Goal: Task Accomplishment & Management: Use online tool/utility

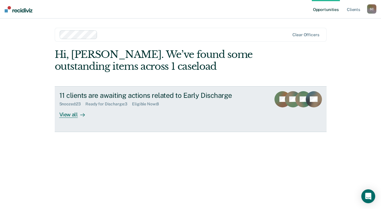
click at [73, 103] on div "Snoozed : 23" at bounding box center [72, 104] width 26 height 5
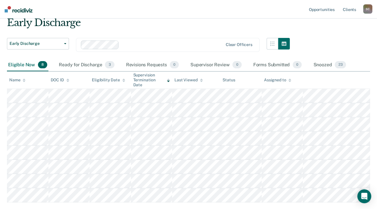
scroll to position [57, 0]
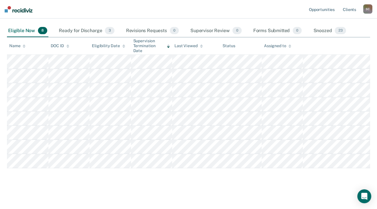
click at [25, 28] on div "Eligible Now 8" at bounding box center [27, 31] width 41 height 13
click at [85, 31] on div "Ready for Discharge 3" at bounding box center [87, 31] width 58 height 13
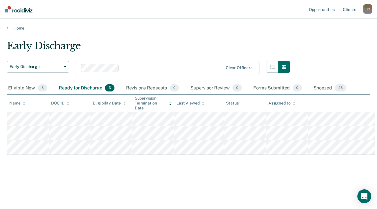
scroll to position [0, 0]
click at [325, 87] on div "Snoozed 23" at bounding box center [329, 88] width 35 height 13
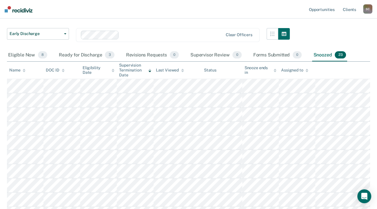
scroll to position [29, 0]
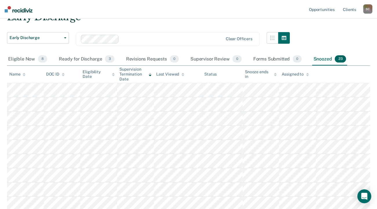
click at [87, 59] on div "Ready for Discharge 3" at bounding box center [87, 59] width 58 height 13
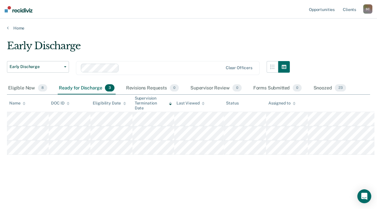
scroll to position [0, 0]
click at [35, 88] on div "Eligible Now 8" at bounding box center [27, 88] width 41 height 13
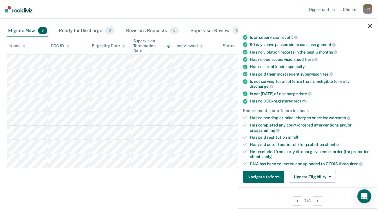
scroll to position [87, 0]
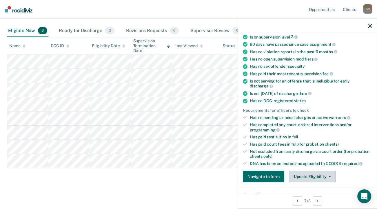
click at [326, 176] on span "button" at bounding box center [328, 176] width 5 height 1
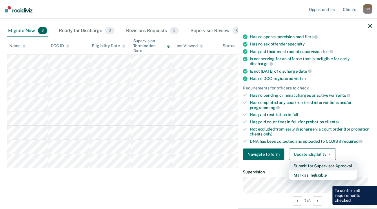
scroll to position [145, 0]
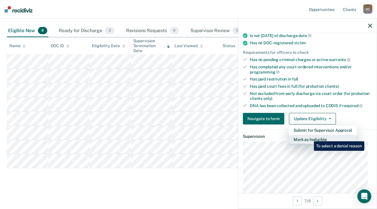
click at [309, 137] on button "Mark as Ineligible" at bounding box center [323, 139] width 68 height 9
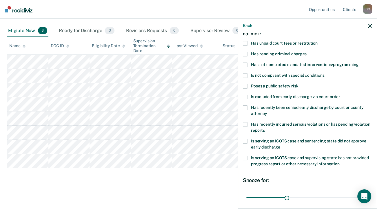
scroll to position [28, 0]
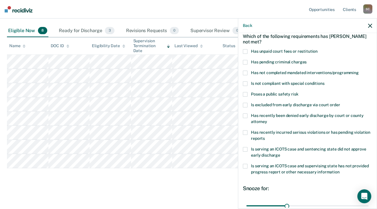
click at [244, 73] on span at bounding box center [245, 73] width 5 height 5
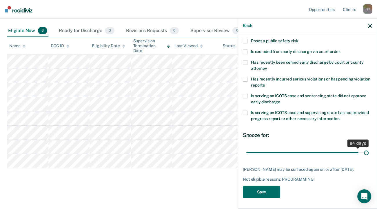
scroll to position [81, 0]
drag, startPoint x: 284, startPoint y: 146, endPoint x: 368, endPoint y: 147, distance: 84.6
type input "90"
click at [368, 148] on input "range" at bounding box center [307, 153] width 122 height 10
click at [261, 189] on button "Save" at bounding box center [261, 192] width 37 height 12
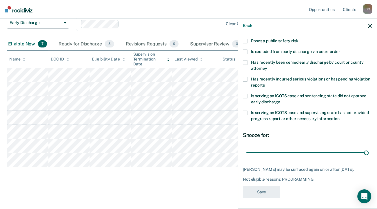
scroll to position [43, 0]
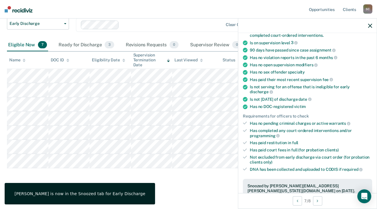
click at [371, 25] on icon "button" at bounding box center [370, 26] width 4 height 4
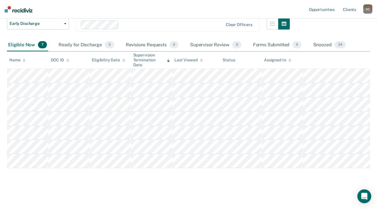
click at [22, 43] on div "Eligible Now 7" at bounding box center [27, 45] width 41 height 13
